Goal: Find specific page/section: Find specific page/section

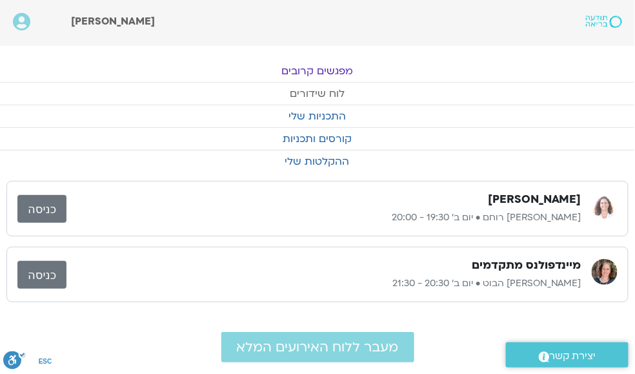
click at [335, 92] on link "לוח שידורים" at bounding box center [316, 94] width 635 height 22
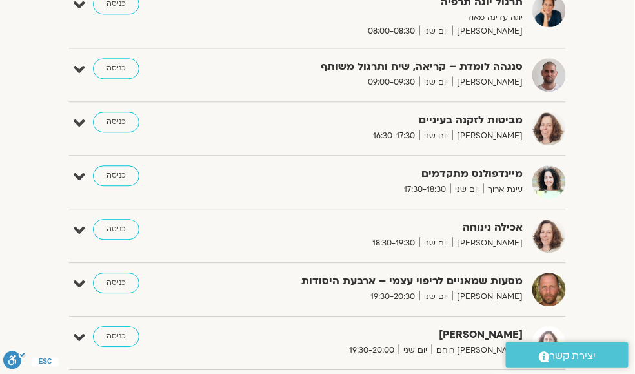
scroll to position [737, 0]
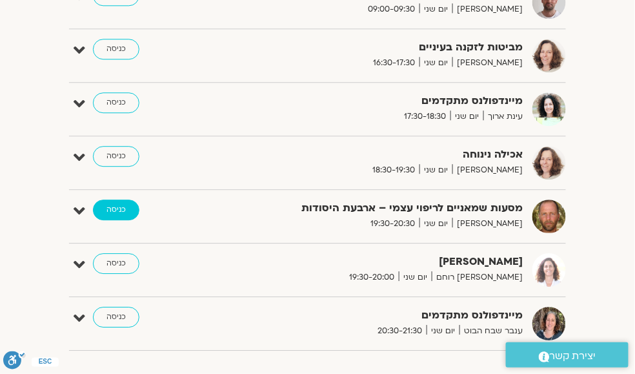
click at [116, 207] on link "כניסה" at bounding box center [116, 210] width 46 height 21
